Goal: Complete application form

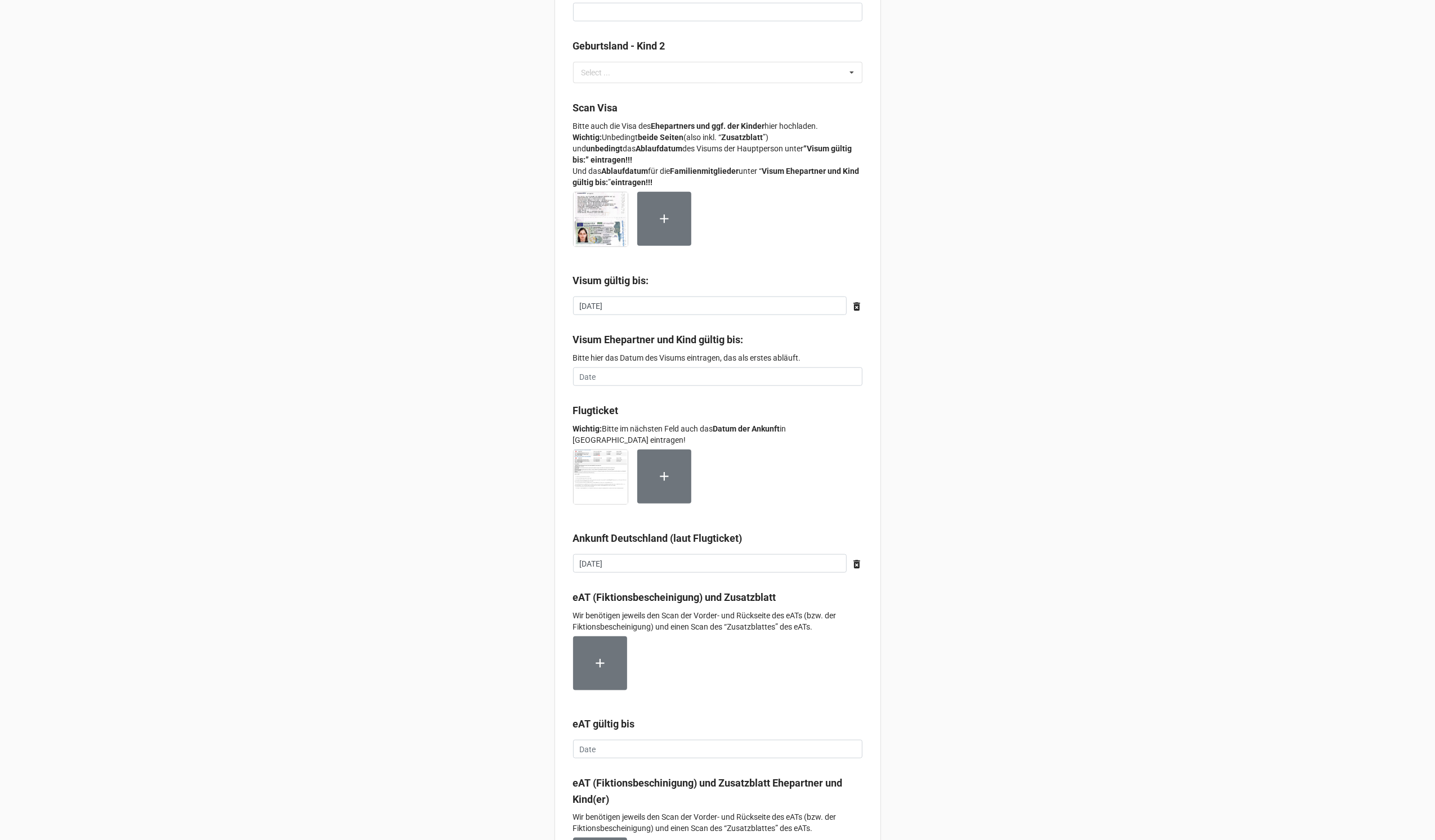
scroll to position [6361, 0]
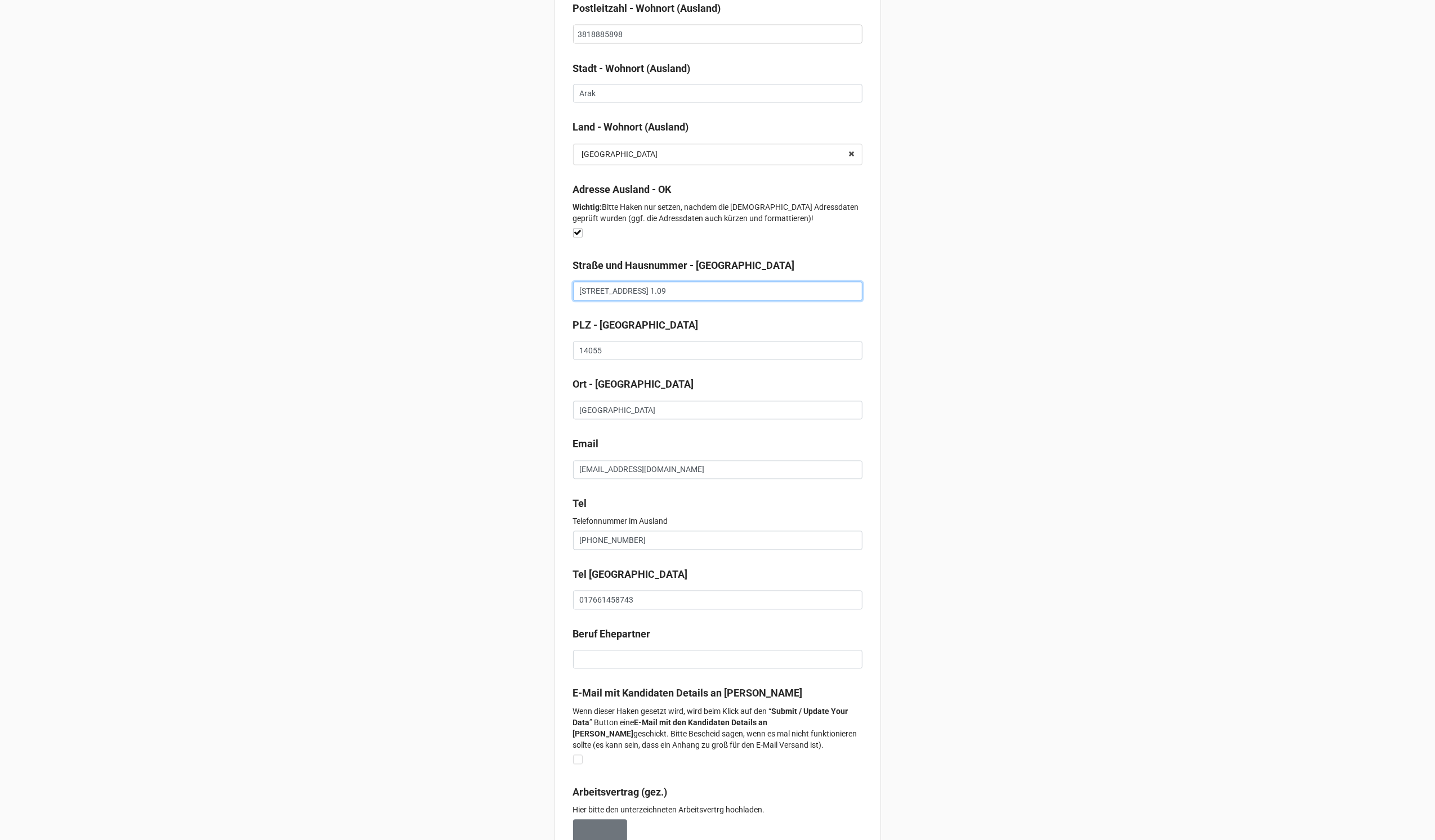
drag, startPoint x: 728, startPoint y: 297, endPoint x: 453, endPoint y: 305, distance: 275.1
click at [582, 353] on input "14055" at bounding box center [717, 351] width 289 height 19
click at [595, 361] on input "14055" at bounding box center [717, 351] width 289 height 19
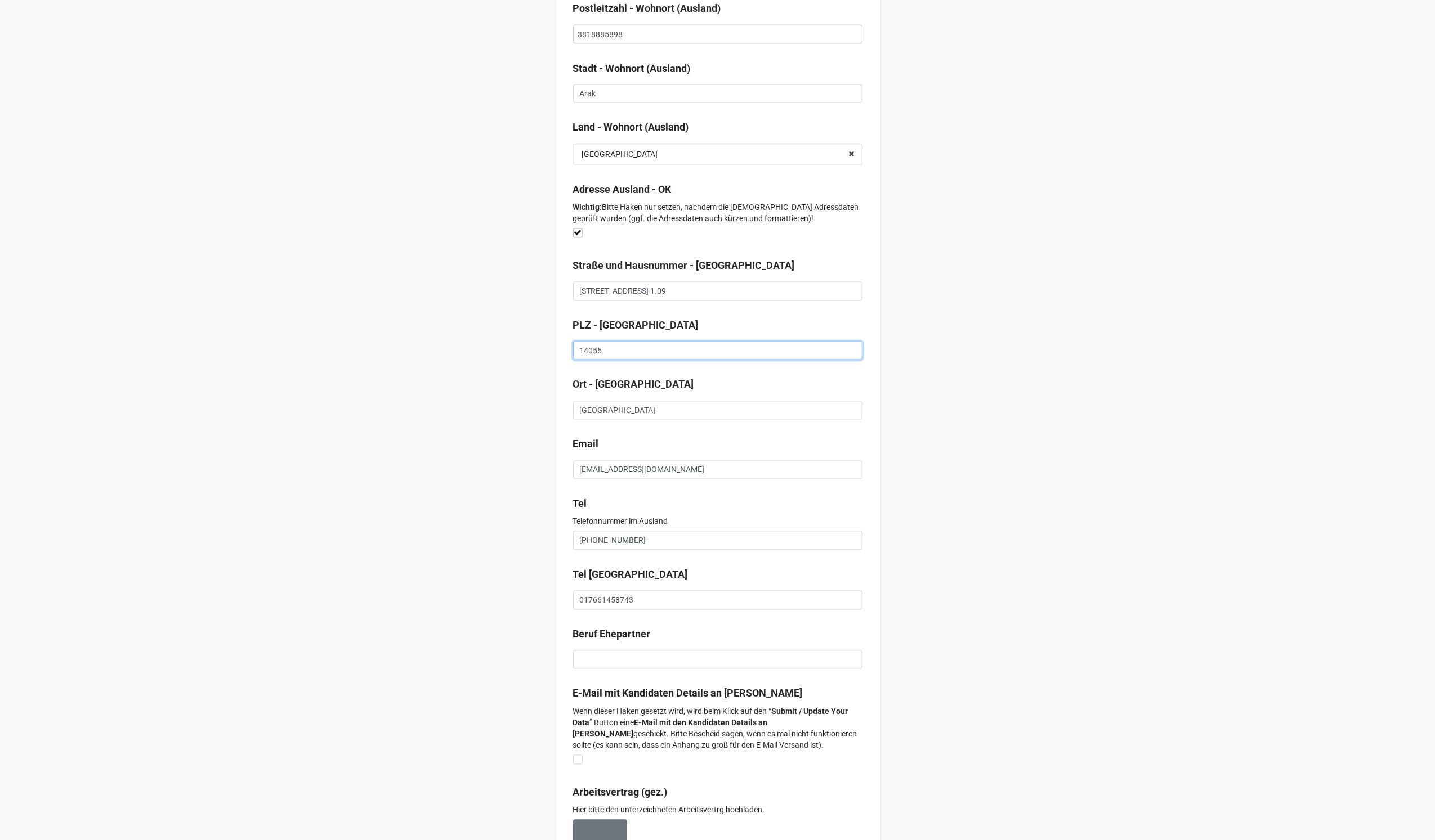
click at [595, 361] on input "14055" at bounding box center [717, 351] width 289 height 19
drag, startPoint x: 621, startPoint y: 359, endPoint x: 505, endPoint y: 366, distance: 116.2
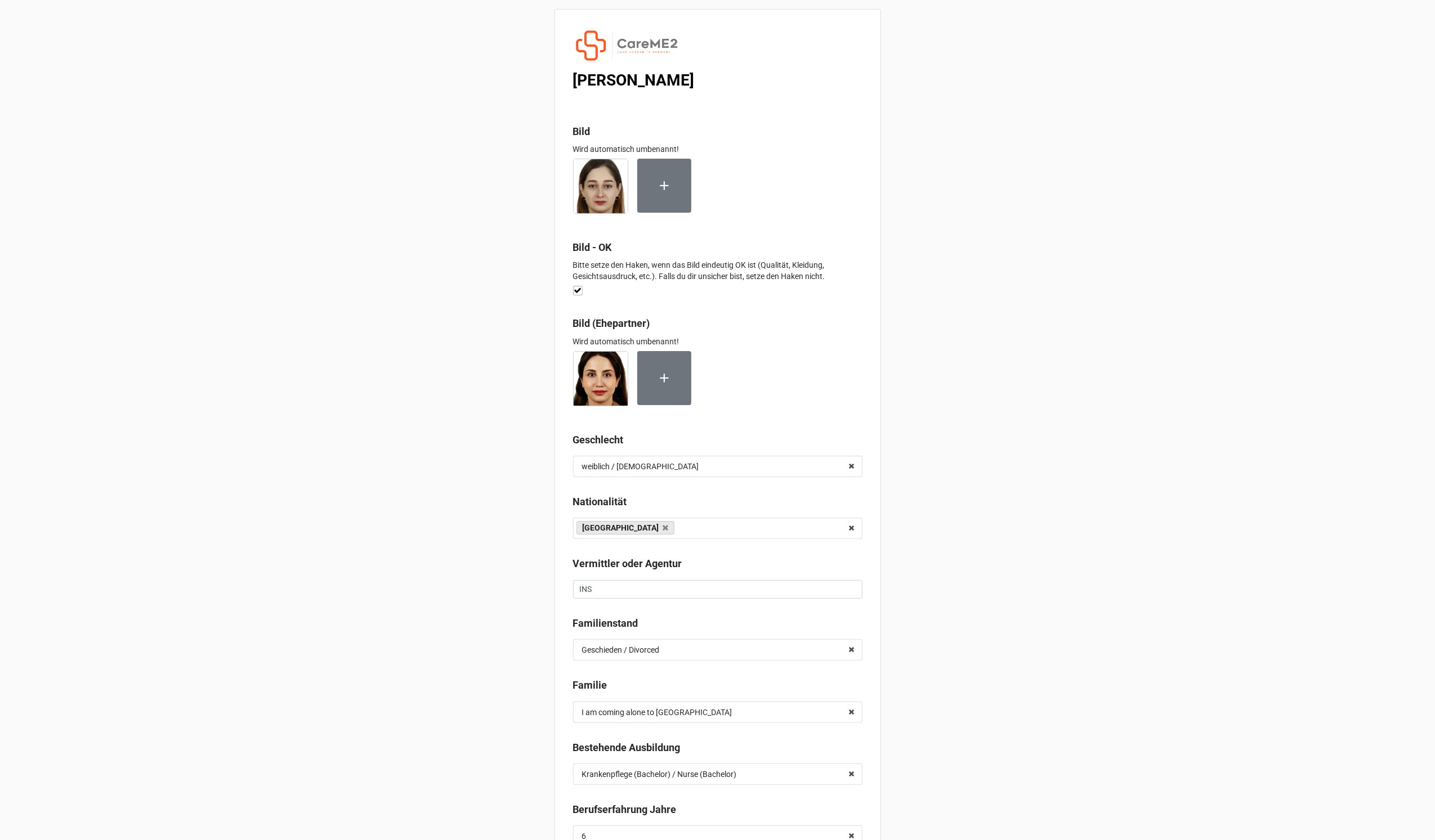
scroll to position [6361, 0]
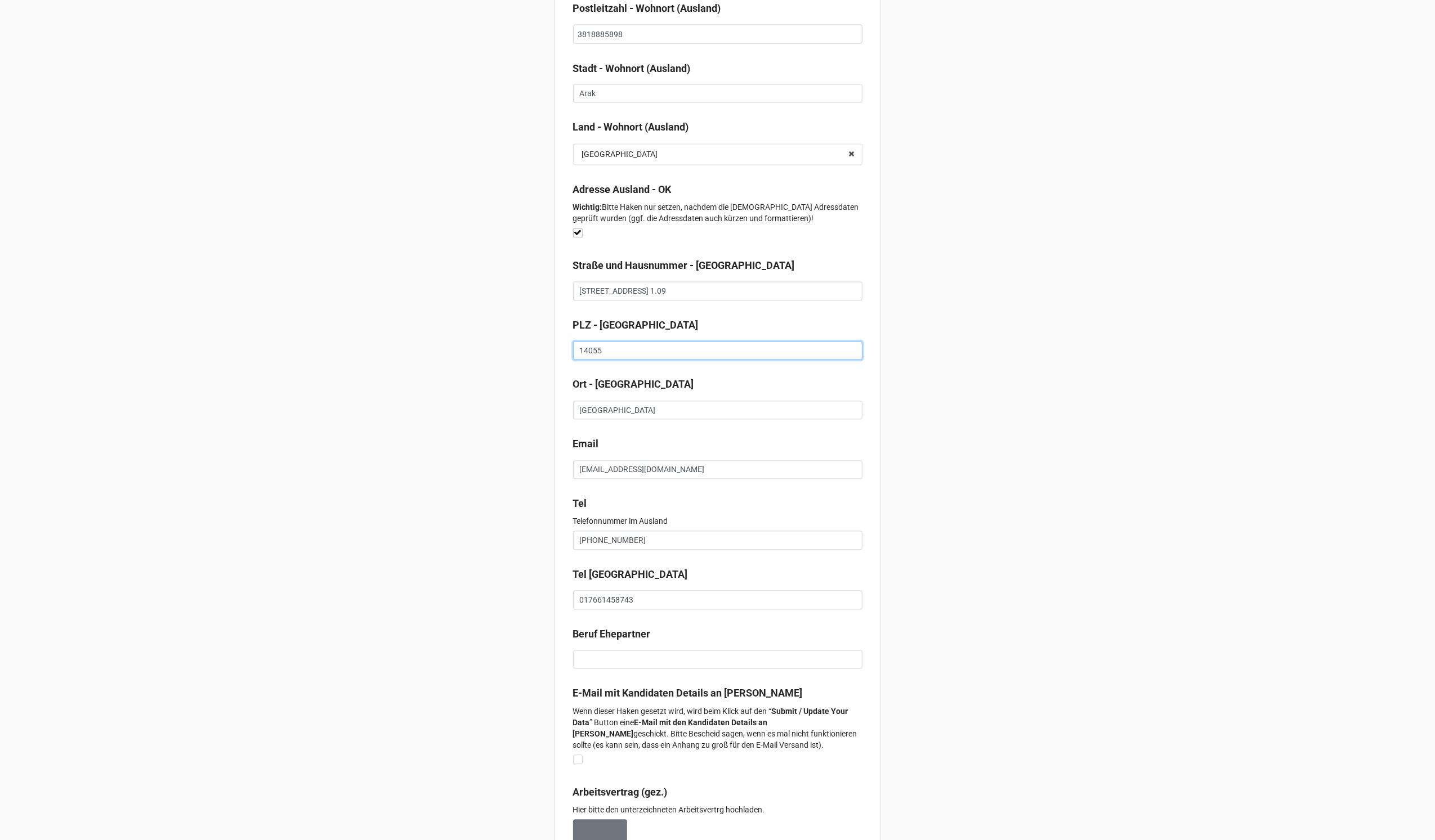
click at [591, 361] on input "14055" at bounding box center [717, 351] width 289 height 19
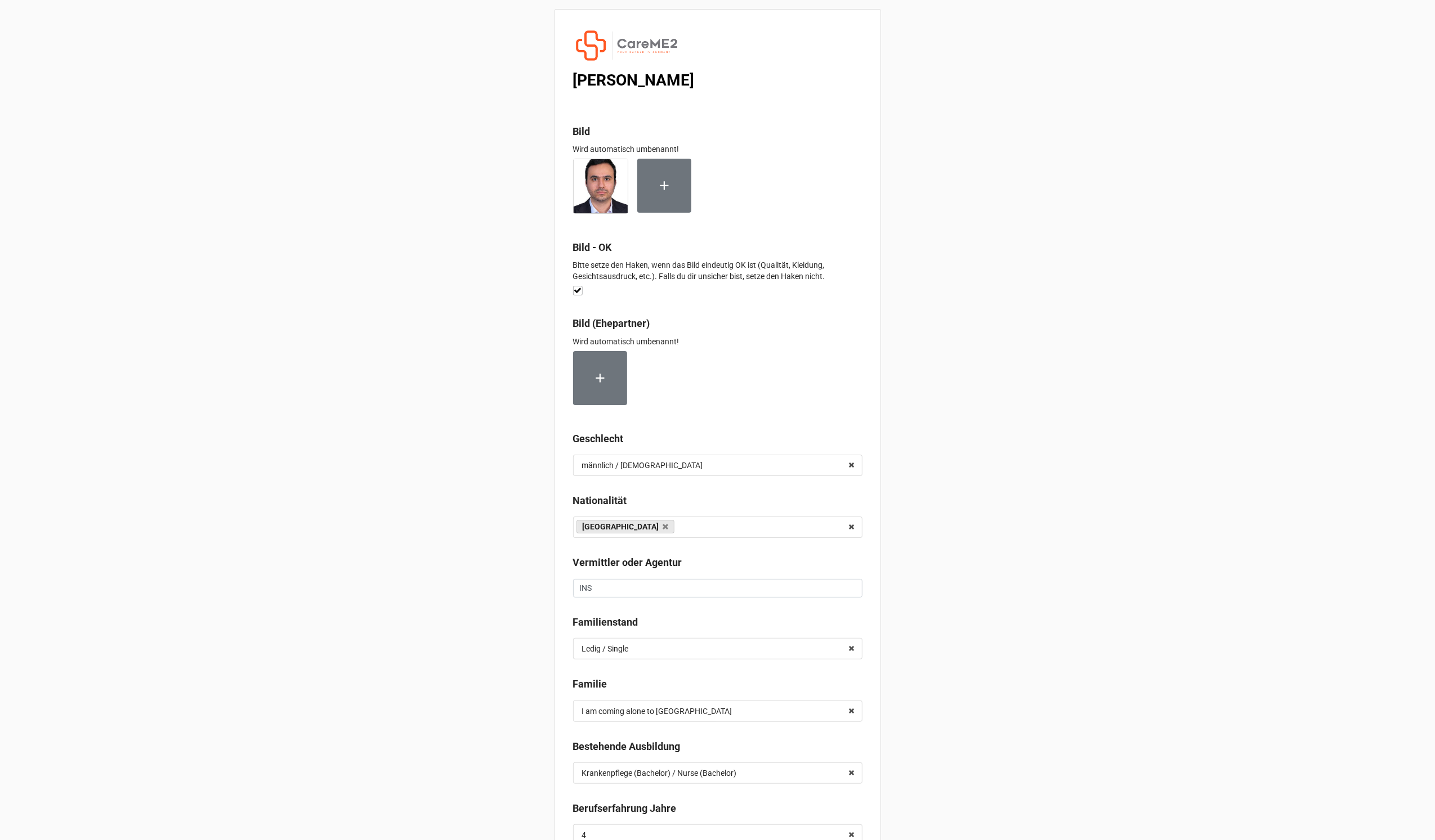
scroll to position [6428, 0]
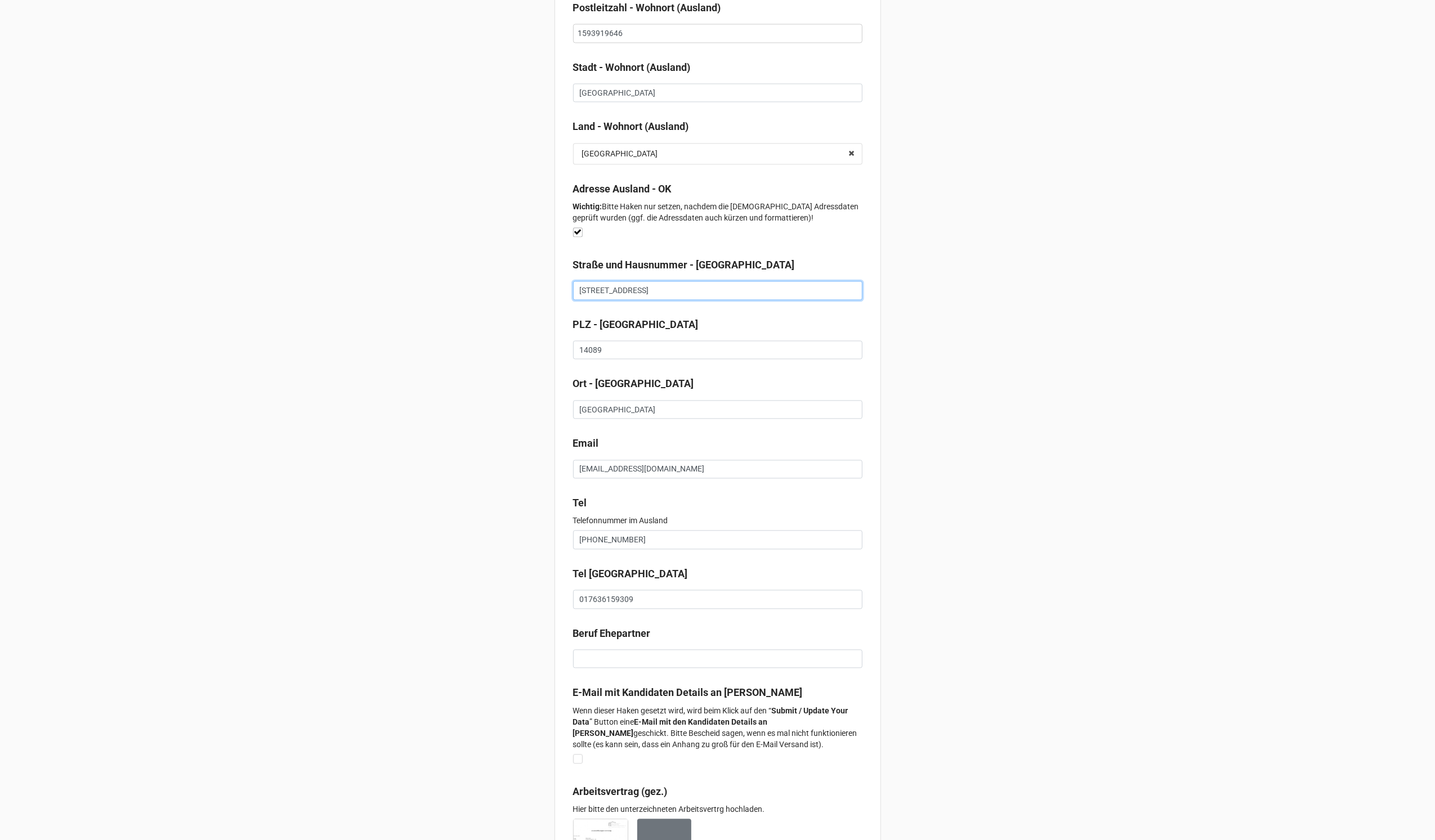
drag, startPoint x: 658, startPoint y: 303, endPoint x: 561, endPoint y: 303, distance: 97.0
click at [677, 299] on input "Amberbaumallee 24" at bounding box center [717, 290] width 289 height 19
click at [728, 300] on input "Amberbaumallee 24" at bounding box center [717, 290] width 289 height 19
click at [734, 300] on input "Amberbaumallee 24" at bounding box center [717, 290] width 289 height 19
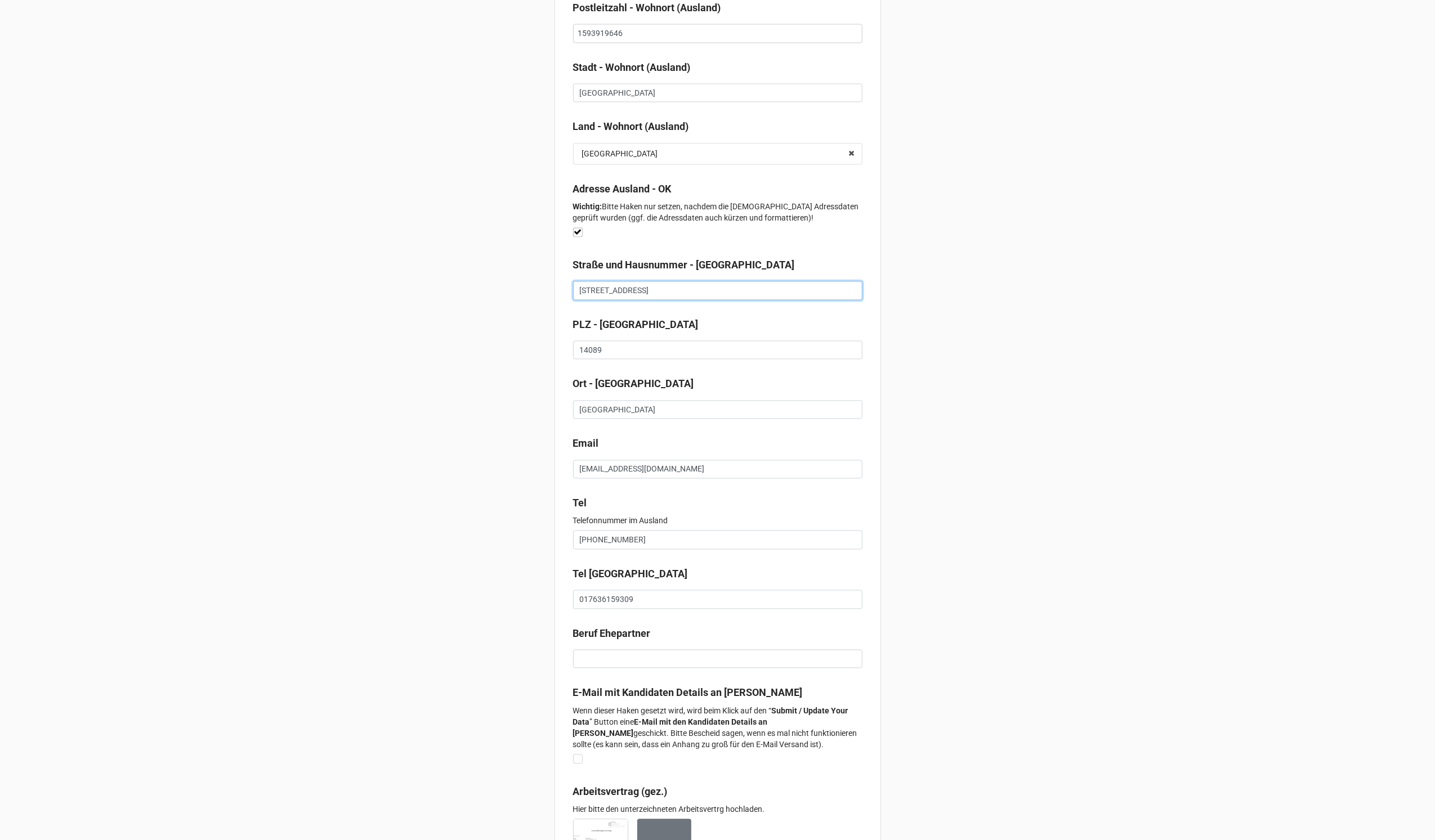
drag, startPoint x: 734, startPoint y: 302, endPoint x: 475, endPoint y: 300, distance: 259.0
click at [587, 360] on input "14089" at bounding box center [717, 350] width 289 height 19
